Goal: Information Seeking & Learning: Learn about a topic

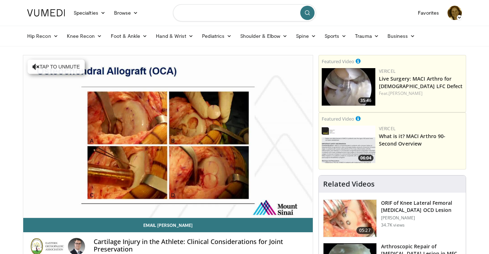
click at [200, 16] on input "Search topics, interventions" at bounding box center [244, 12] width 143 height 17
type input "**********"
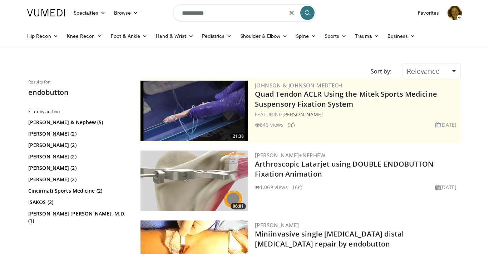
drag, startPoint x: 214, startPoint y: 14, endPoint x: 169, endPoint y: 14, distance: 44.3
click at [169, 14] on nav "Specialties Adult & Family Medicine Allergy, Asthma, Immunology Anesthesiology …" at bounding box center [244, 13] width 443 height 26
type input "**********"
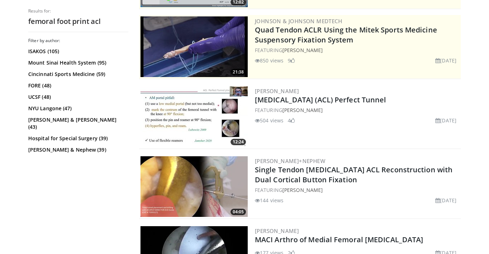
scroll to position [141, 0]
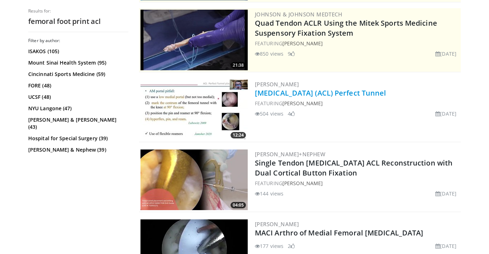
click at [275, 93] on link "Anterior Cruciate Ligament (ACL) Perfect Tunnel" at bounding box center [320, 93] width 131 height 10
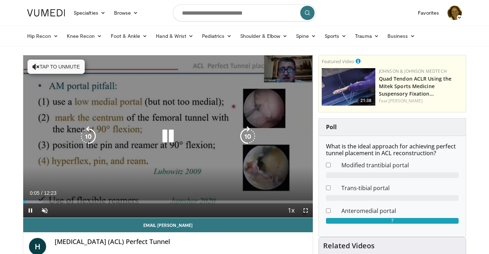
click at [168, 136] on icon "Video Player" at bounding box center [168, 136] width 20 height 20
click at [167, 139] on icon "Video Player" at bounding box center [168, 136] width 20 height 20
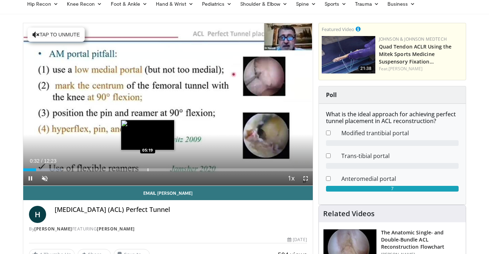
scroll to position [34, 0]
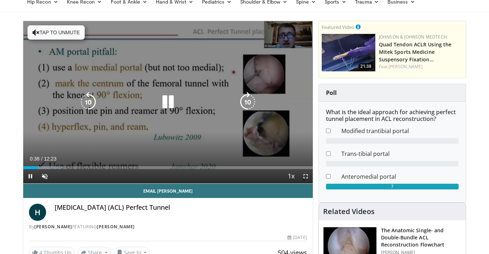
click at [60, 35] on button "Tap to unmute" at bounding box center [55, 32] width 57 height 14
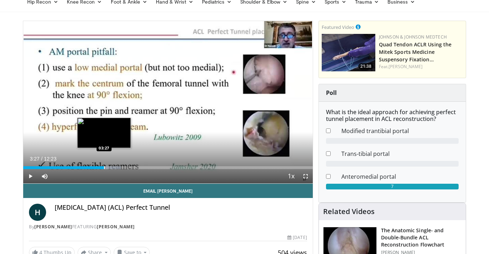
click at [104, 168] on div "Progress Bar" at bounding box center [104, 167] width 1 height 3
click at [110, 167] on div "Progress Bar" at bounding box center [110, 167] width 1 height 3
click at [116, 167] on div "Progress Bar" at bounding box center [116, 167] width 1 height 3
click at [108, 167] on div "Progress Bar" at bounding box center [108, 167] width 1 height 3
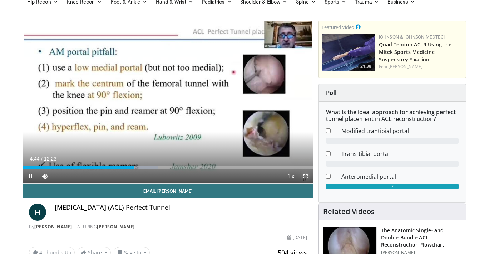
click at [306, 176] on span "Video Player" at bounding box center [305, 176] width 14 height 14
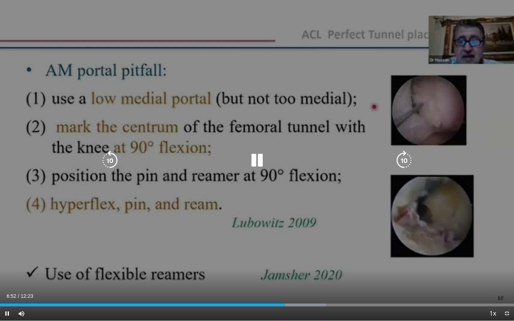
click at [57, 82] on div "10 seconds Tap to unmute" at bounding box center [257, 160] width 514 height 321
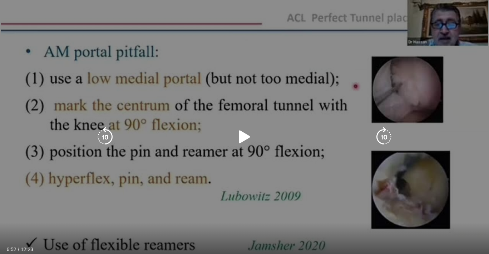
scroll to position [207, 0]
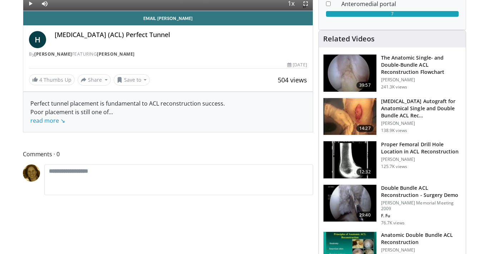
click at [394, 147] on h3 "Proper Femoral Drill Hole Location in ACL Reconstruction" at bounding box center [421, 148] width 80 height 14
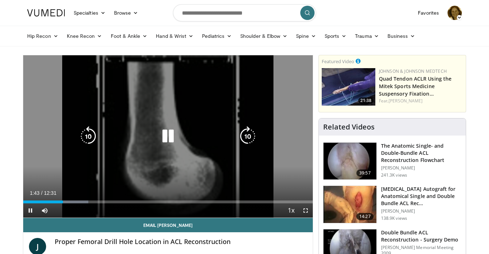
click at [167, 137] on icon "Video Player" at bounding box center [168, 136] width 20 height 20
